Goal: Task Accomplishment & Management: Complete application form

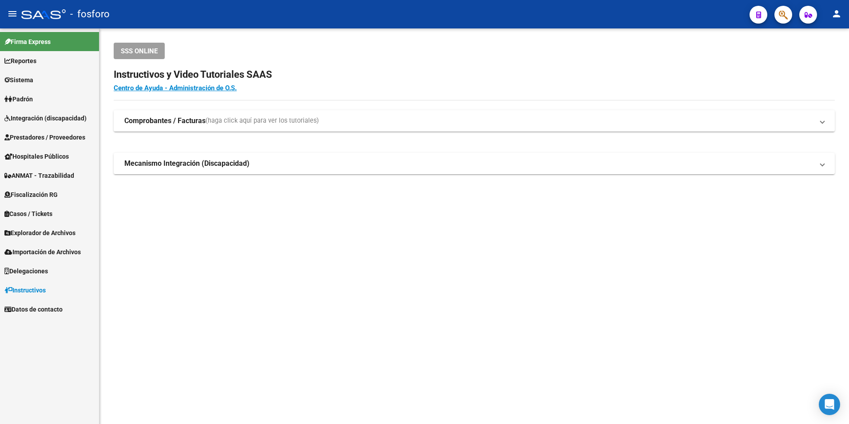
click at [320, 341] on mat-sidenav-content "SSS ONLINE Instructivos y Video Tutoriales SAAS Centro de Ayuda - Administració…" at bounding box center [474, 225] width 750 height 395
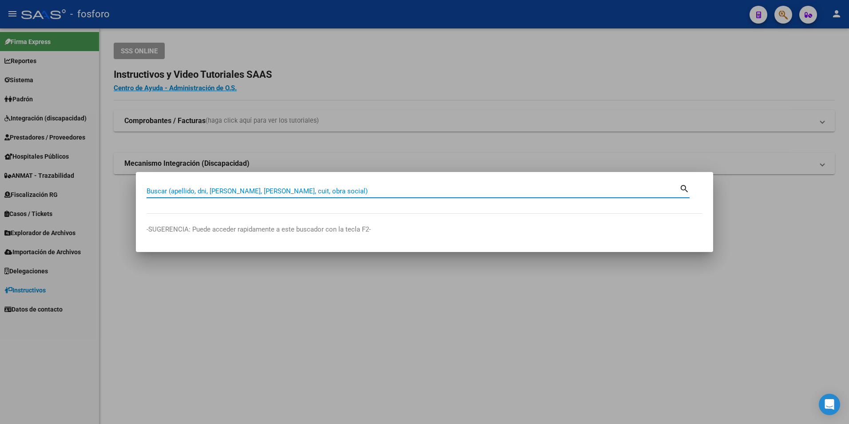
paste input "27214425020"
type input "27214425020"
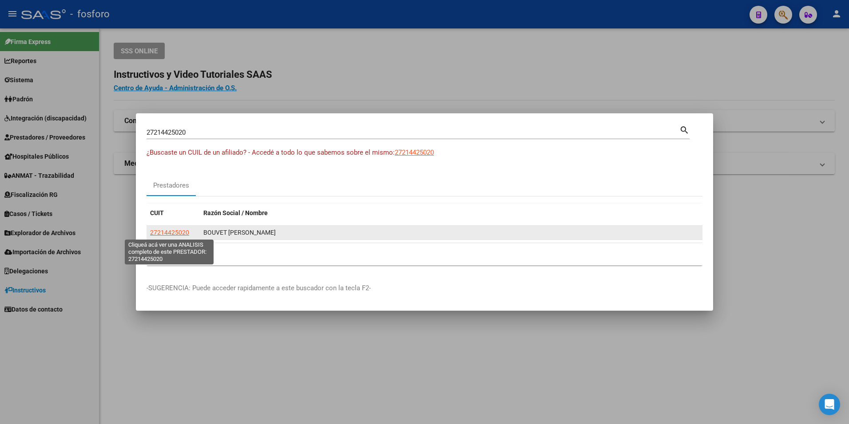
click at [174, 230] on span "27214425020" at bounding box center [169, 232] width 39 height 7
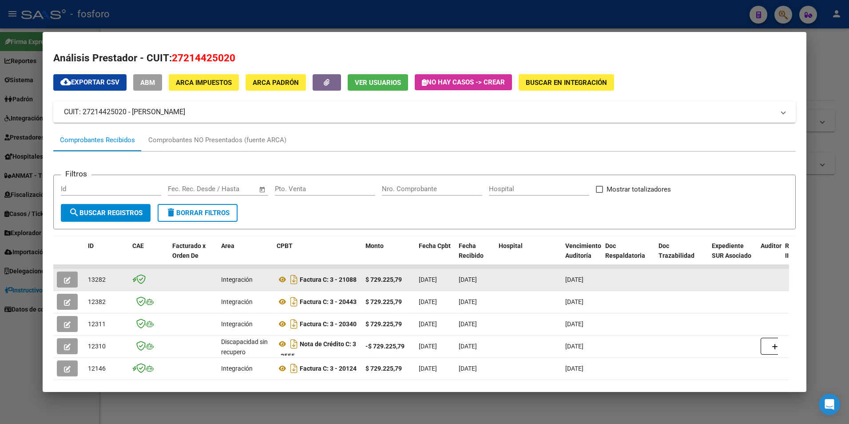
click at [72, 275] on button "button" at bounding box center [67, 279] width 21 height 16
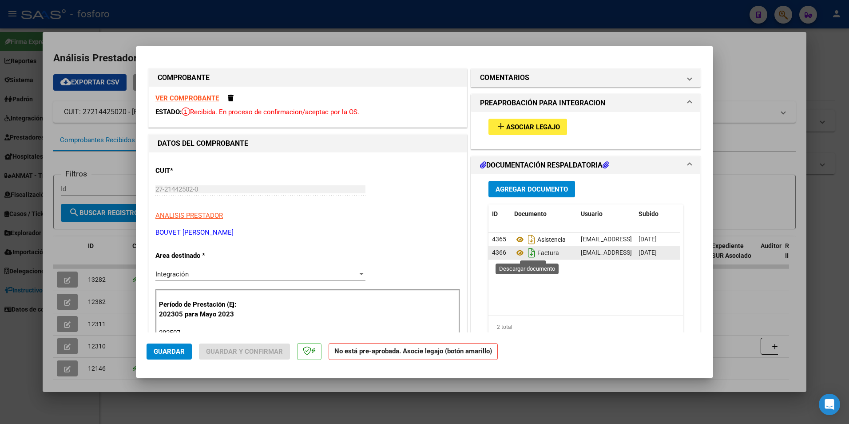
click at [529, 253] on icon "Descargar documento" at bounding box center [532, 253] width 12 height 14
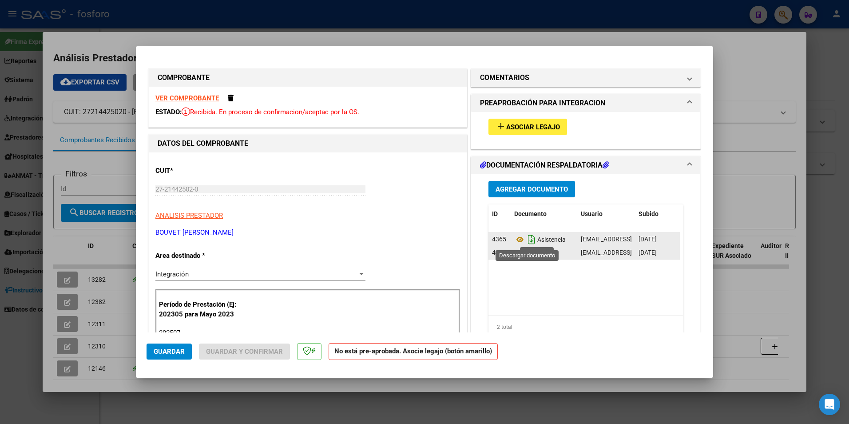
click at [527, 237] on icon "Descargar documento" at bounding box center [532, 239] width 12 height 14
click at [231, 96] on span at bounding box center [231, 98] width 6 height 7
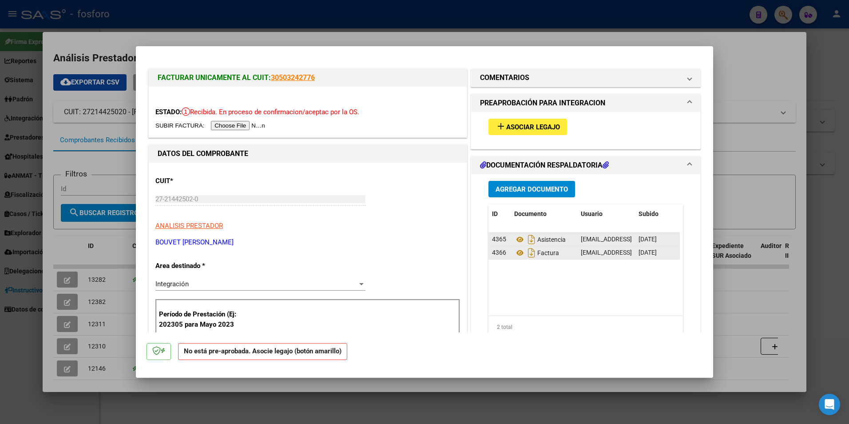
click at [458, 404] on div at bounding box center [424, 212] width 849 height 424
type input "$ 0,00"
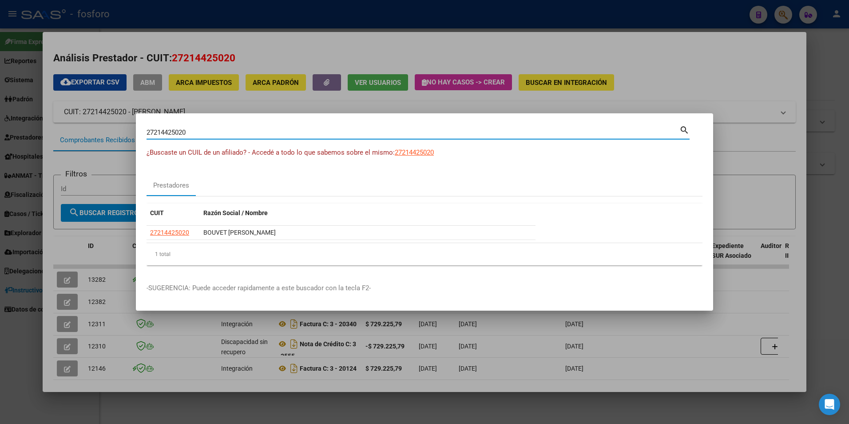
paste input "27214425020"
type input "2721442502027214425020"
paste input
type input "27214425020"
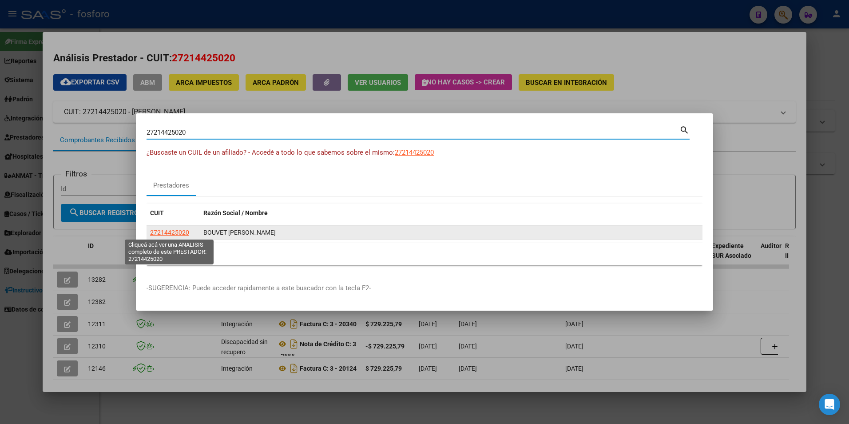
click at [182, 235] on span "27214425020" at bounding box center [169, 232] width 39 height 7
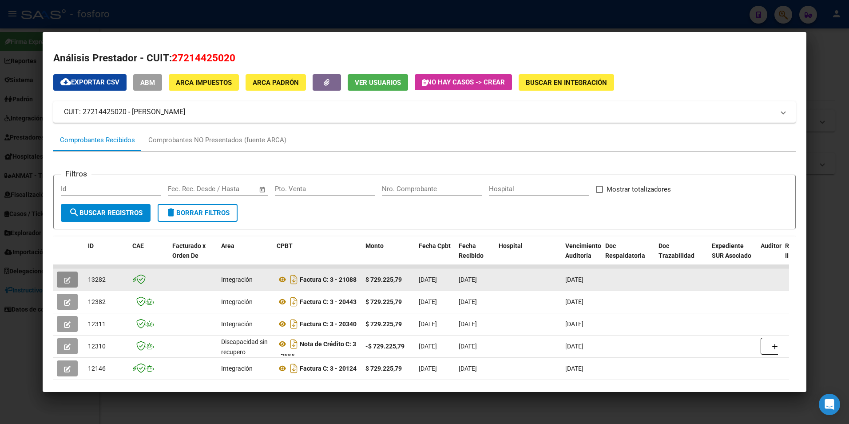
click at [67, 281] on icon "button" at bounding box center [67, 280] width 7 height 7
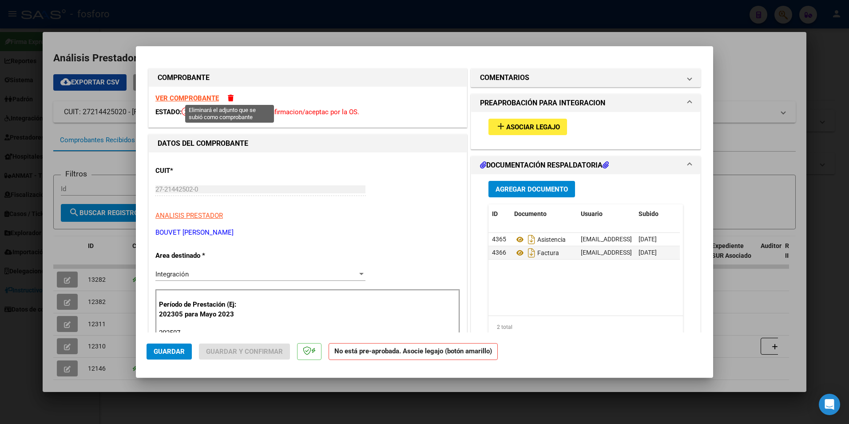
click at [231, 99] on span at bounding box center [231, 98] width 6 height 7
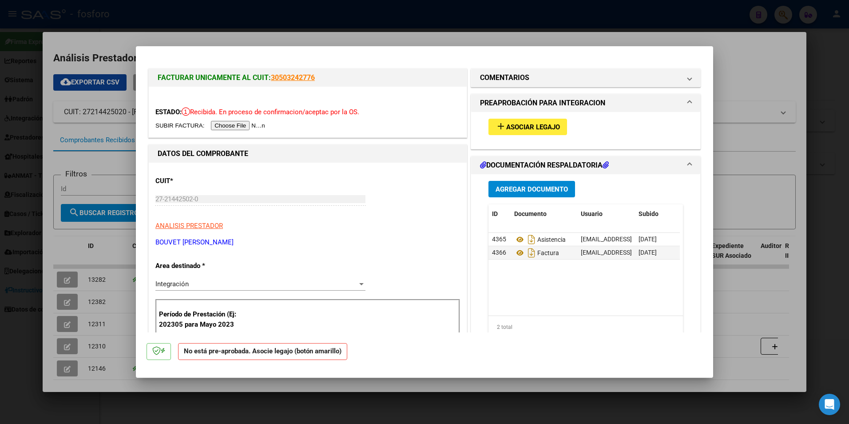
click at [387, 131] on div "ESTADO: Recibida. En proceso de confirmacion/aceptac por la OS." at bounding box center [308, 112] width 318 height 51
click at [241, 123] on input "file" at bounding box center [211, 125] width 112 height 9
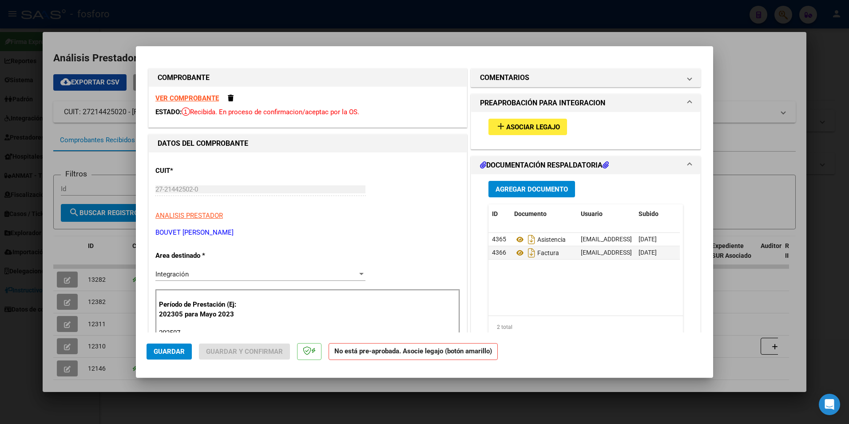
click at [179, 354] on span "Guardar" at bounding box center [169, 351] width 31 height 8
click at [229, 386] on div at bounding box center [424, 212] width 849 height 424
type input "$ 0,00"
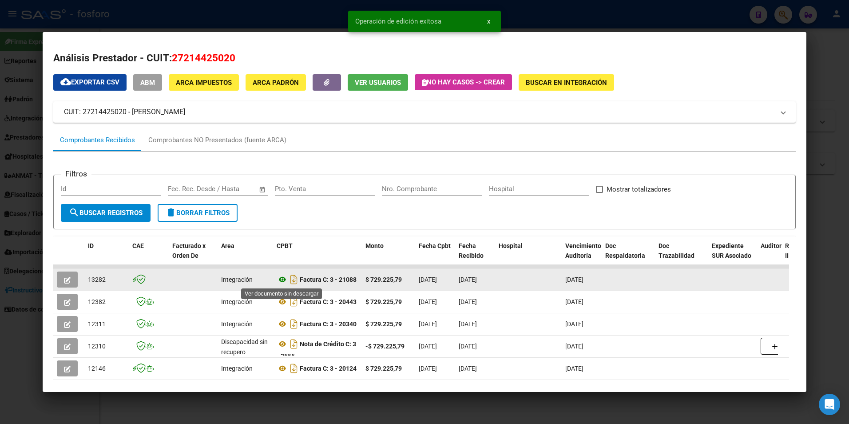
click at [280, 279] on icon at bounding box center [283, 279] width 12 height 11
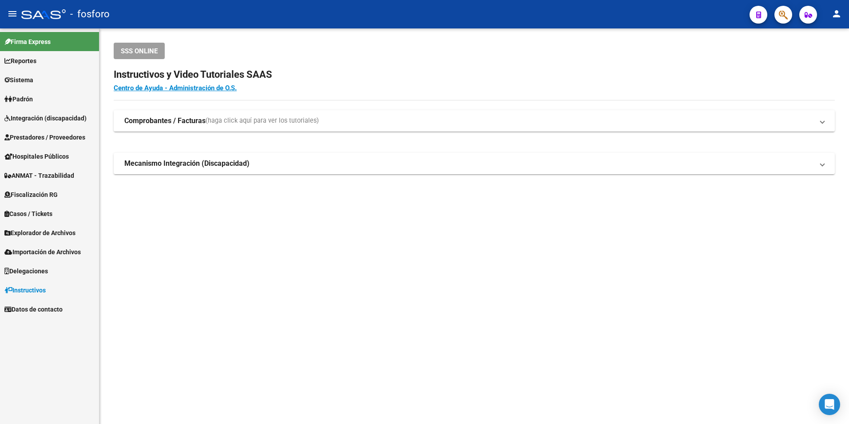
click at [458, 283] on mat-sidenav-content "SSS ONLINE Instructivos y Video Tutoriales SAAS Centro de Ayuda - Administració…" at bounding box center [474, 225] width 750 height 395
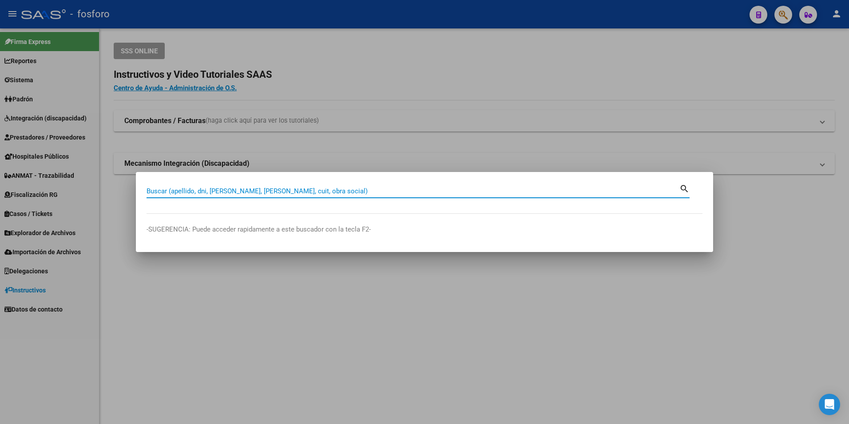
paste input "27214425020"
type input "27214425020"
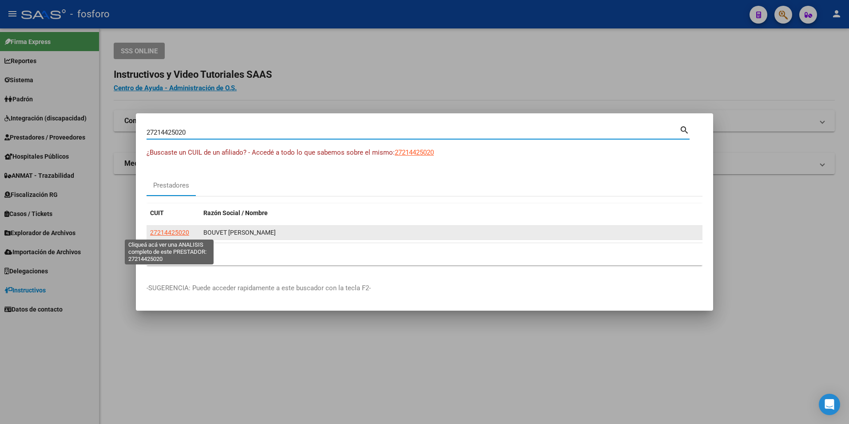
click at [152, 235] on span "27214425020" at bounding box center [169, 232] width 39 height 7
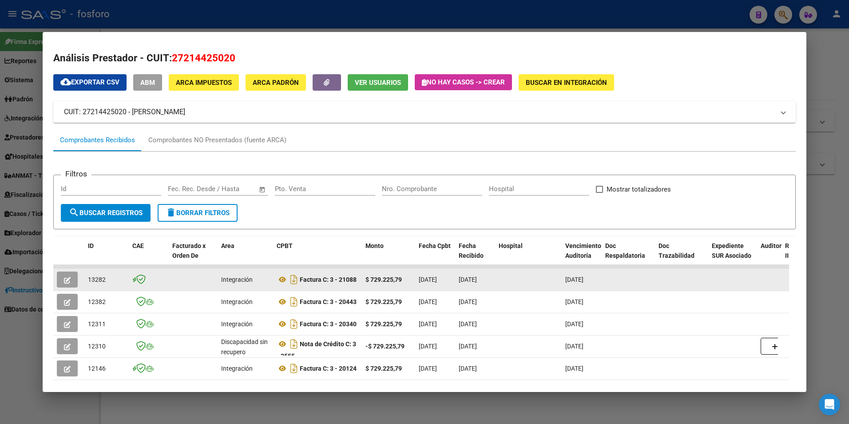
click at [69, 280] on icon "button" at bounding box center [67, 280] width 7 height 7
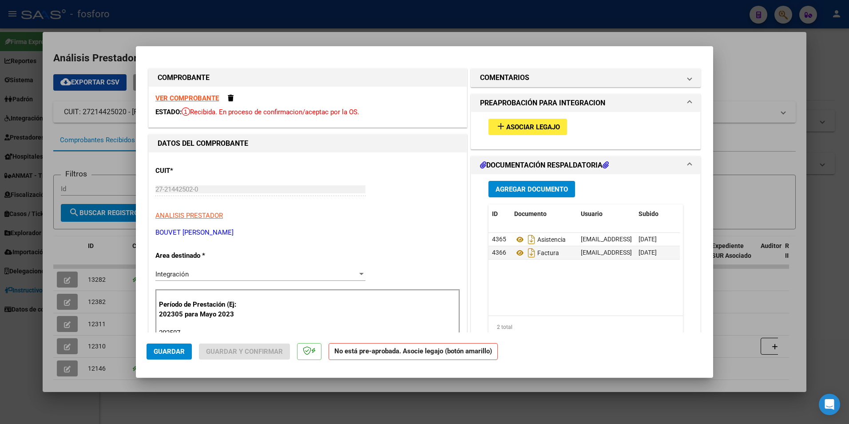
click at [203, 102] on strong "VER COMPROBANTE" at bounding box center [187, 98] width 64 height 8
type input "$ 0,00"
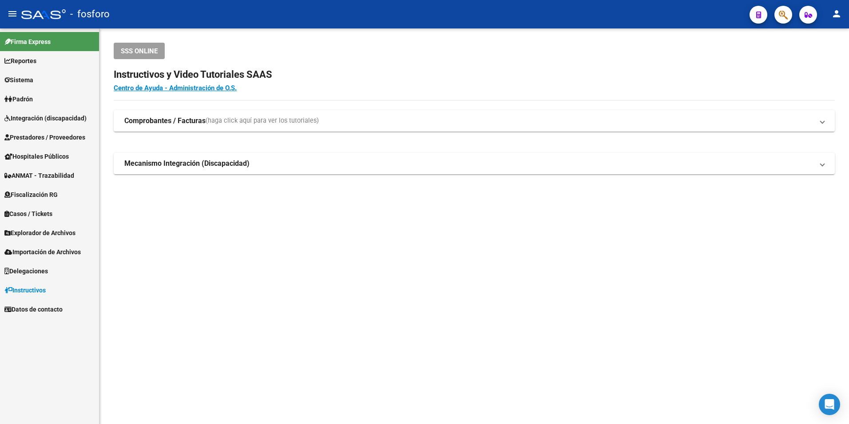
click at [374, 238] on mat-sidenav-content "SSS ONLINE Instructivos y Video Tutoriales SAAS Centro de Ayuda - Administració…" at bounding box center [474, 225] width 750 height 395
